Goal: Task Accomplishment & Management: Use online tool/utility

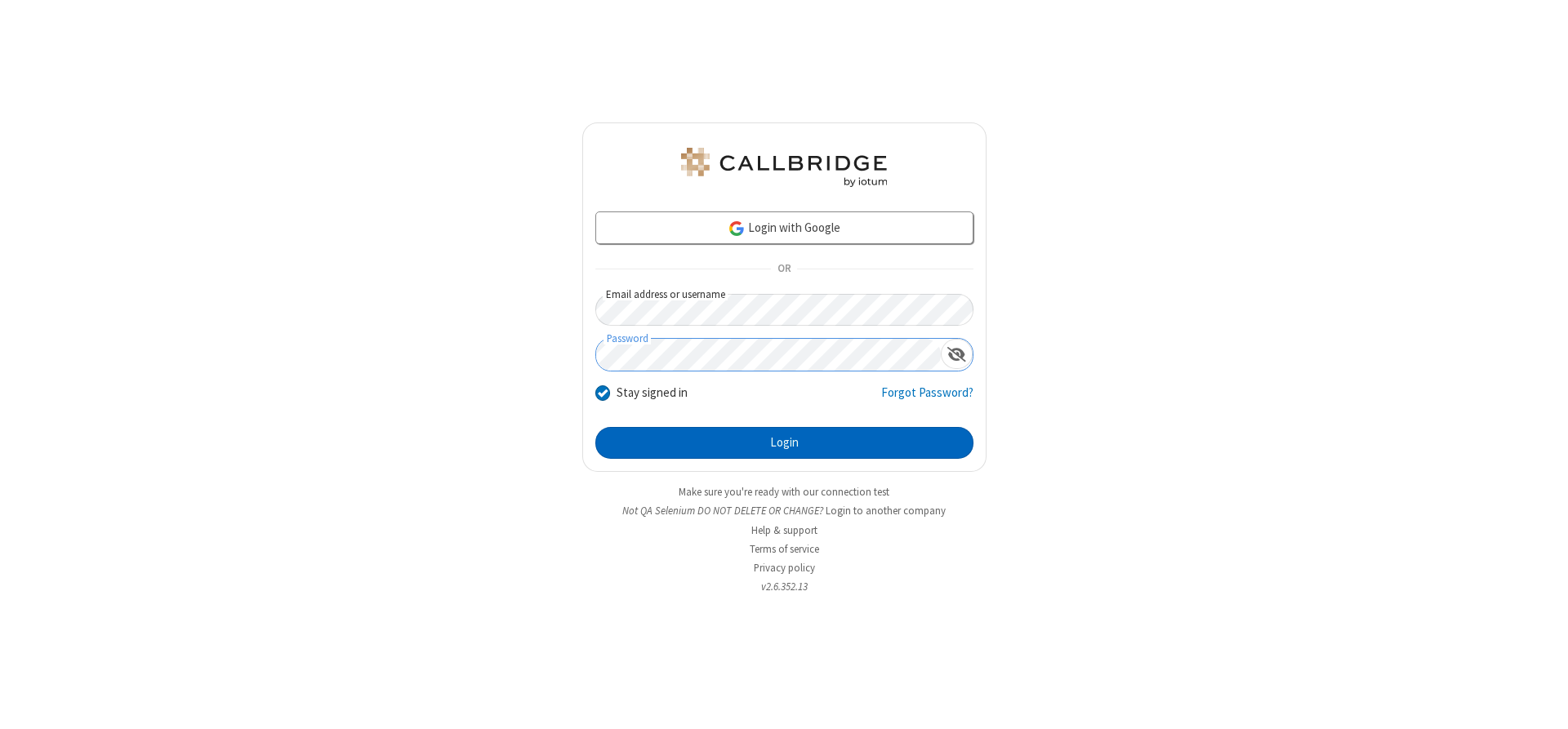
click at [784, 443] on button "Login" at bounding box center [784, 444] width 378 height 33
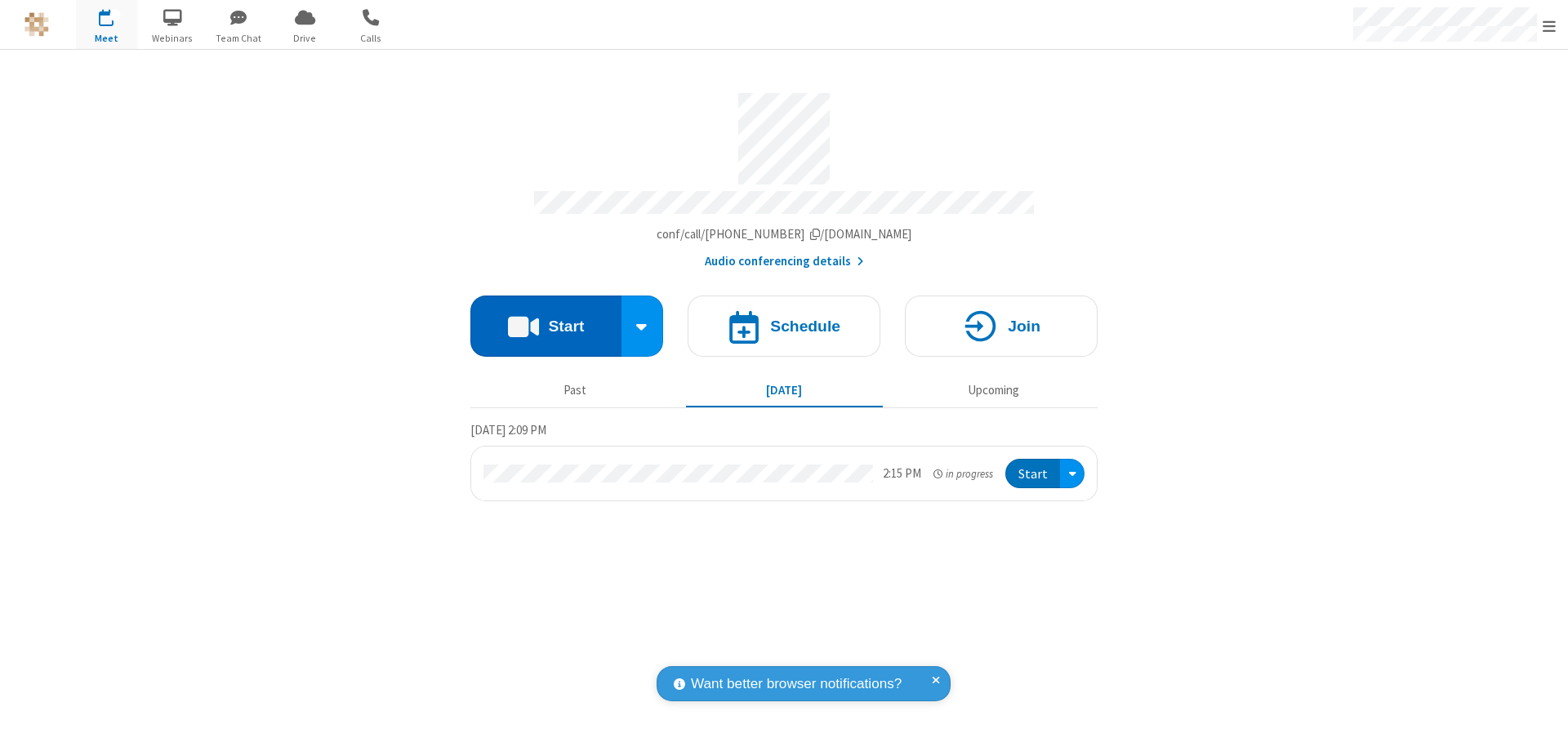
click at [545, 320] on button "Start" at bounding box center [546, 326] width 151 height 62
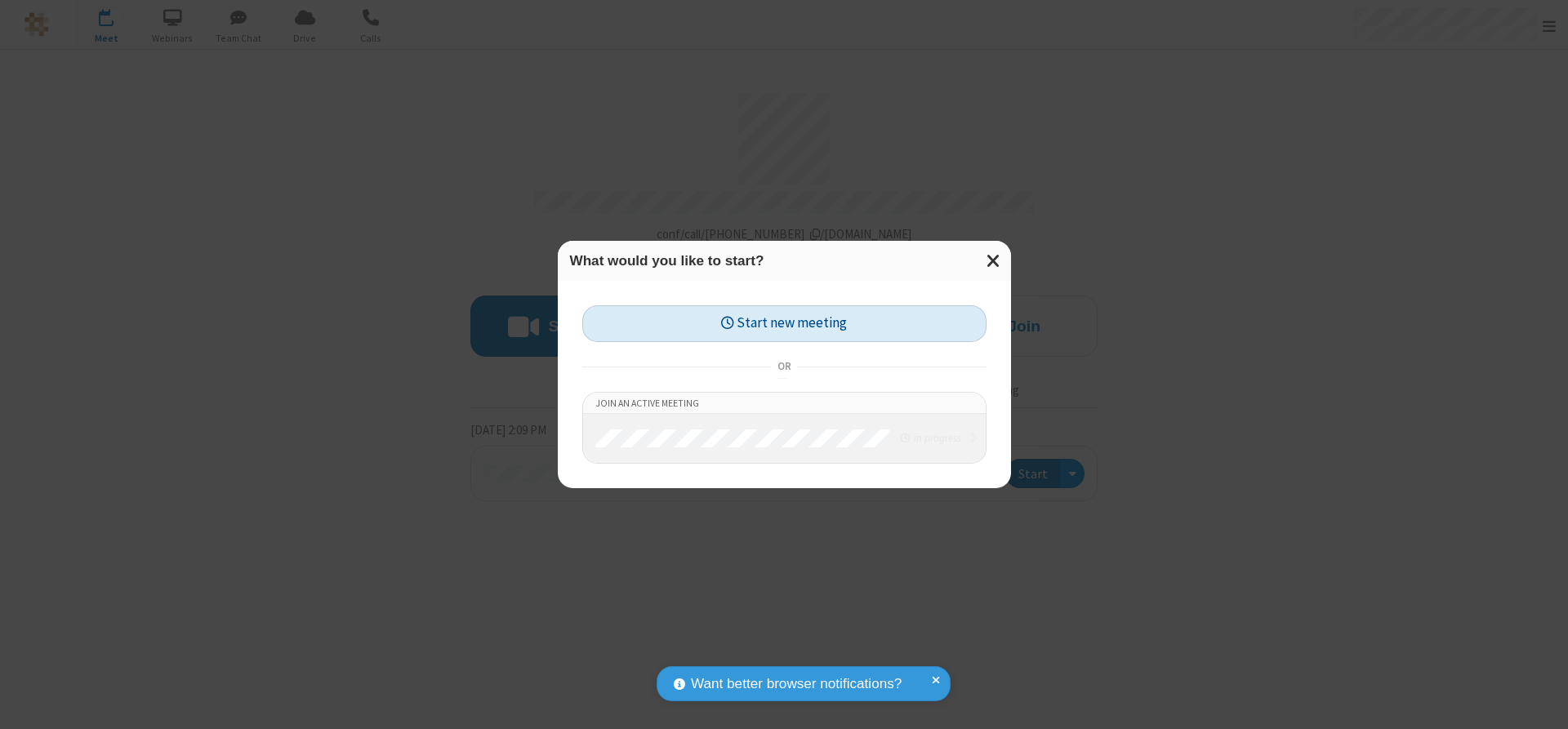
click at [784, 323] on button "Start new meeting" at bounding box center [784, 323] width 404 height 36
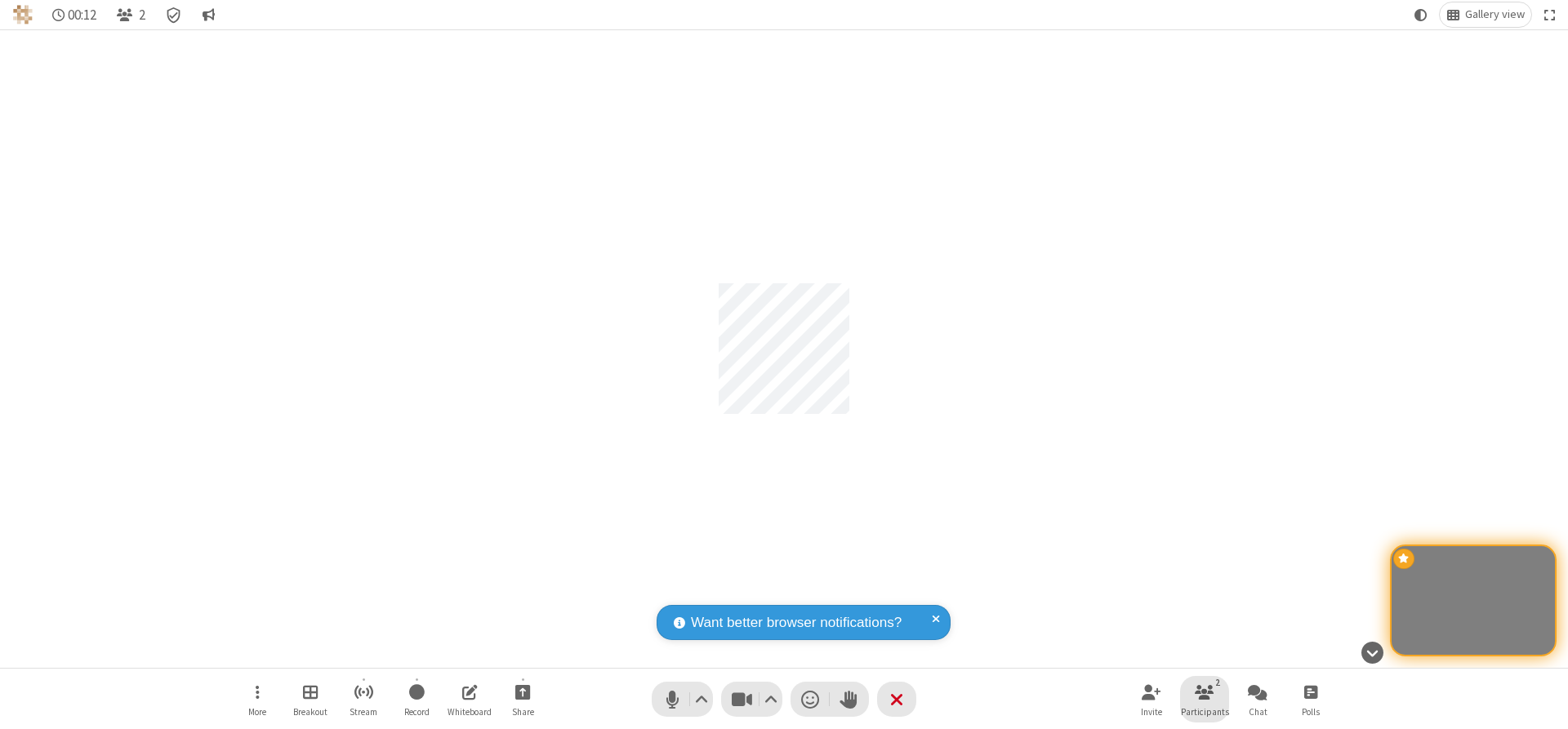
click at [1205, 712] on span "Participants" at bounding box center [1205, 712] width 49 height 10
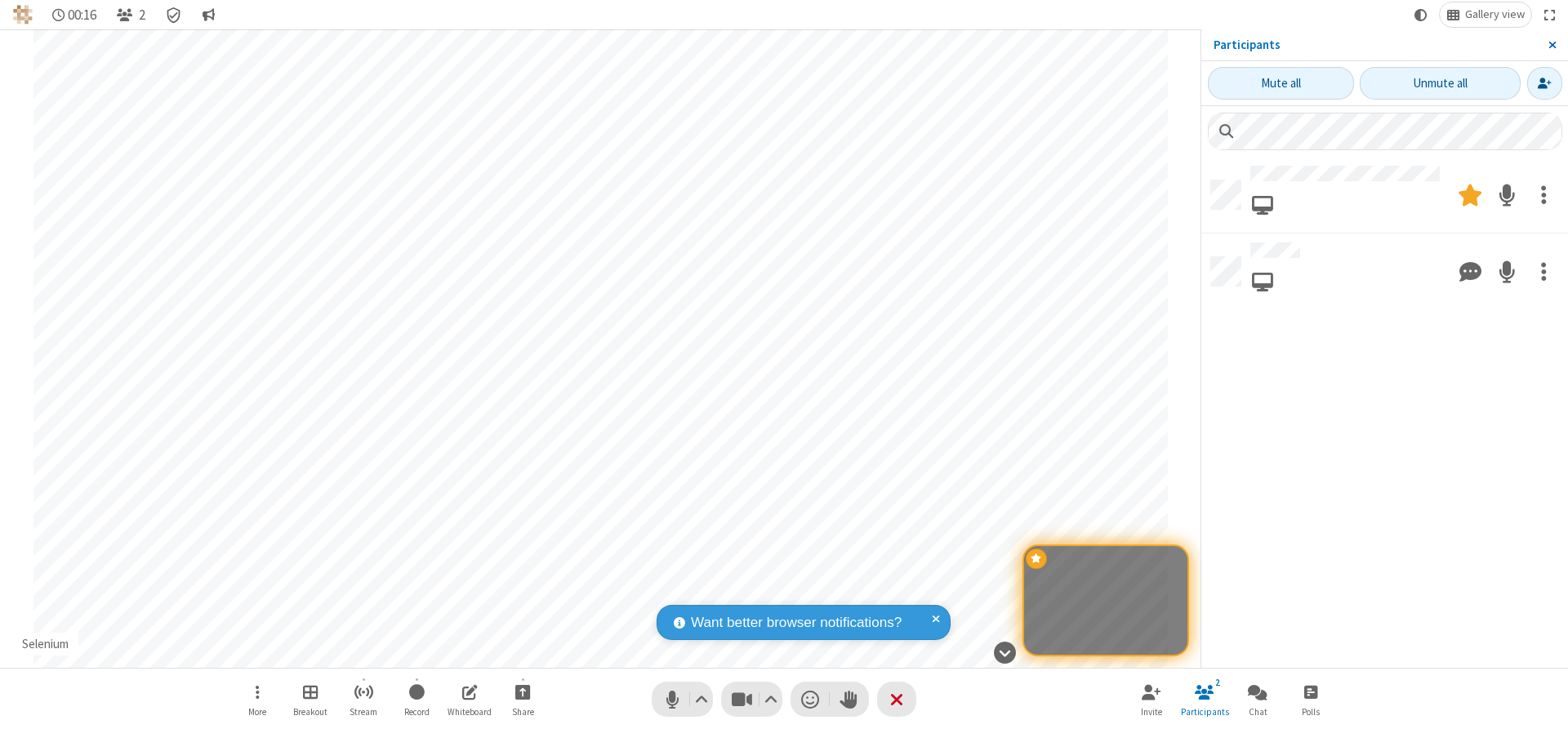
click at [1552, 45] on span "Close sidebar" at bounding box center [1552, 44] width 8 height 13
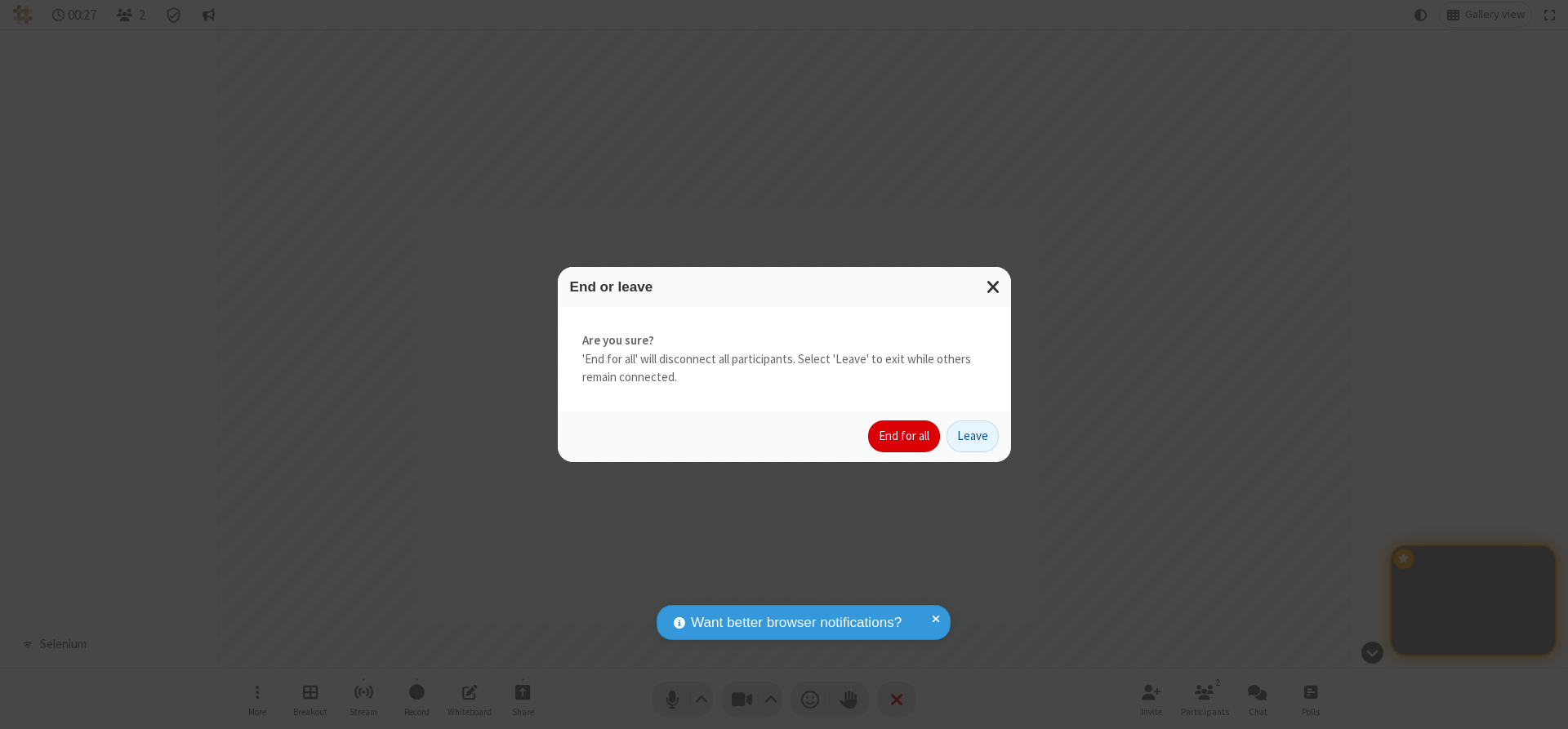
click at [905, 436] on button "End for all" at bounding box center [904, 437] width 72 height 33
